Goal: Transaction & Acquisition: Purchase product/service

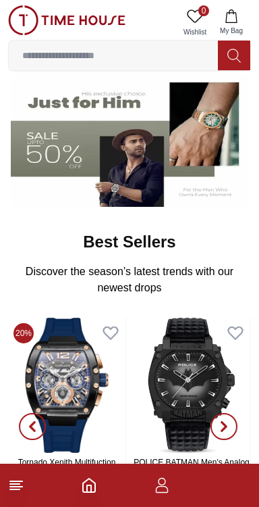
scroll to position [253, 0]
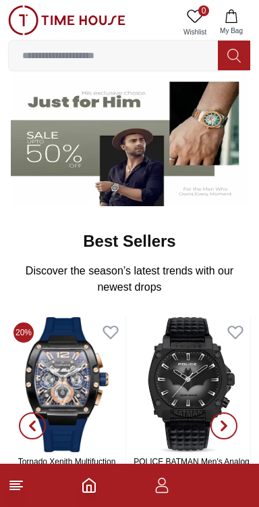
click at [14, 489] on line at bounding box center [14, 489] width 9 height 0
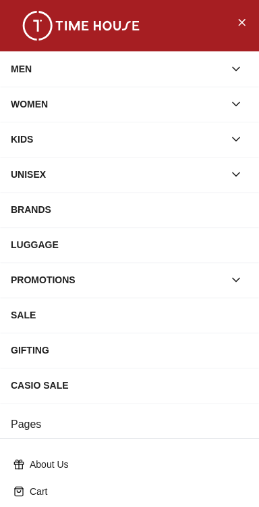
click at [14, 66] on div "MEN" at bounding box center [117, 69] width 213 height 24
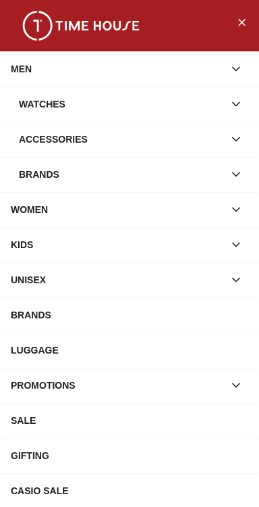
click at [30, 103] on div "Watches" at bounding box center [121, 104] width 205 height 24
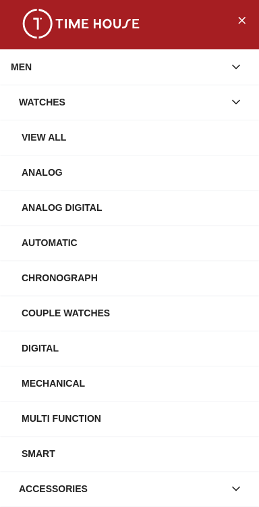
scroll to position [0, 0]
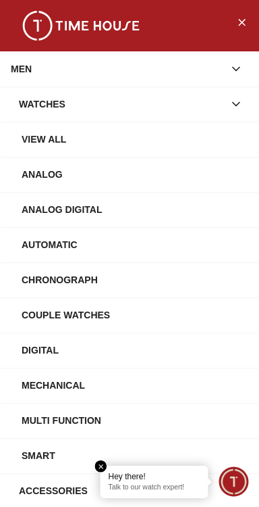
click at [37, 250] on div "Automatic" at bounding box center [135, 244] width 227 height 24
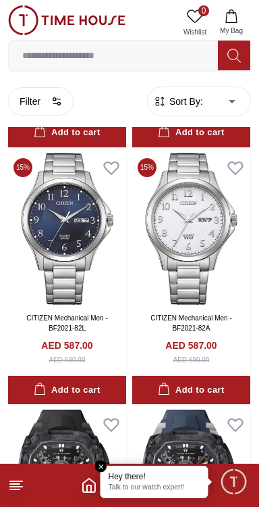
scroll to position [1295, 0]
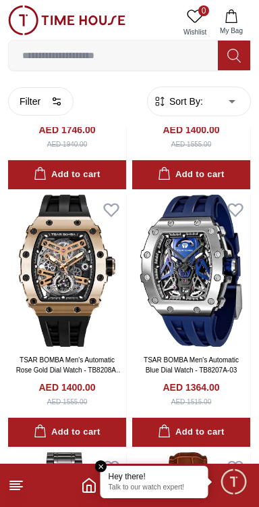
scroll to position [2210, 0]
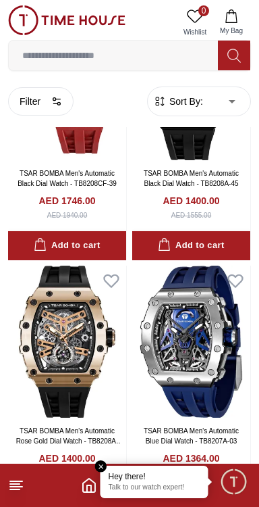
click at [43, 59] on input at bounding box center [113, 55] width 209 height 27
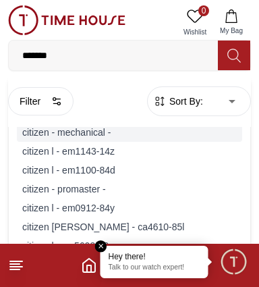
type input "*******"
click at [44, 134] on div "citizen - mechanical -" at bounding box center [130, 132] width 226 height 19
